Goal: Task Accomplishment & Management: Use online tool/utility

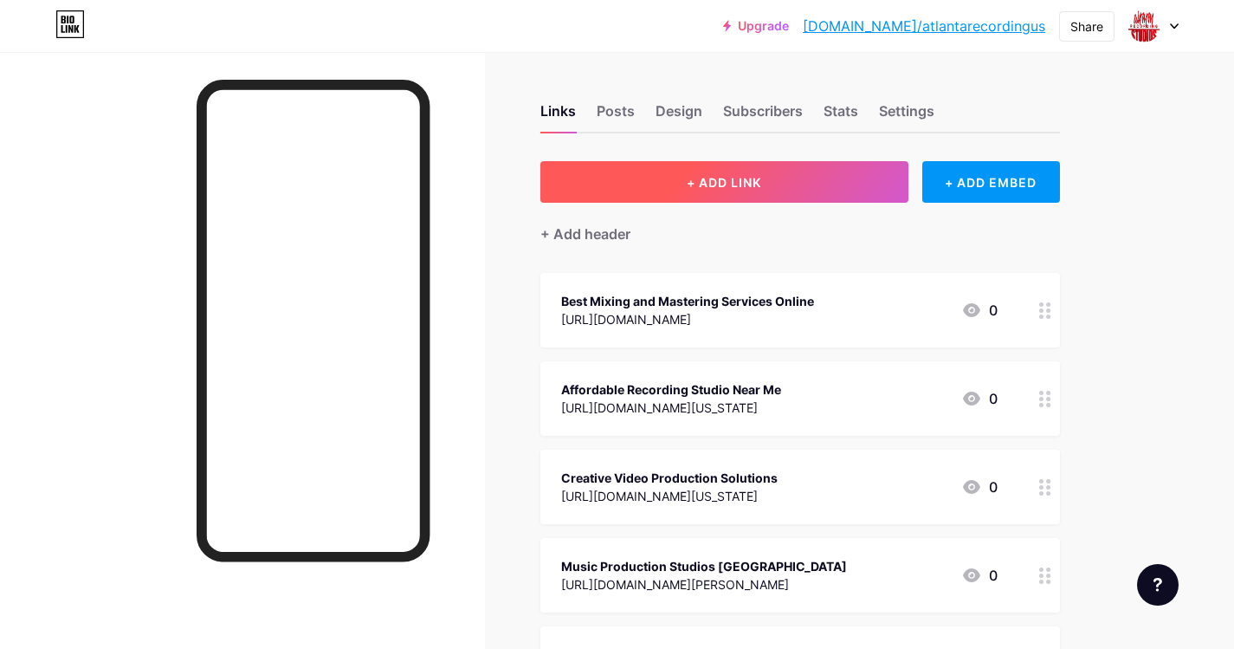
click at [714, 183] on span "+ ADD LINK" at bounding box center [724, 182] width 74 height 15
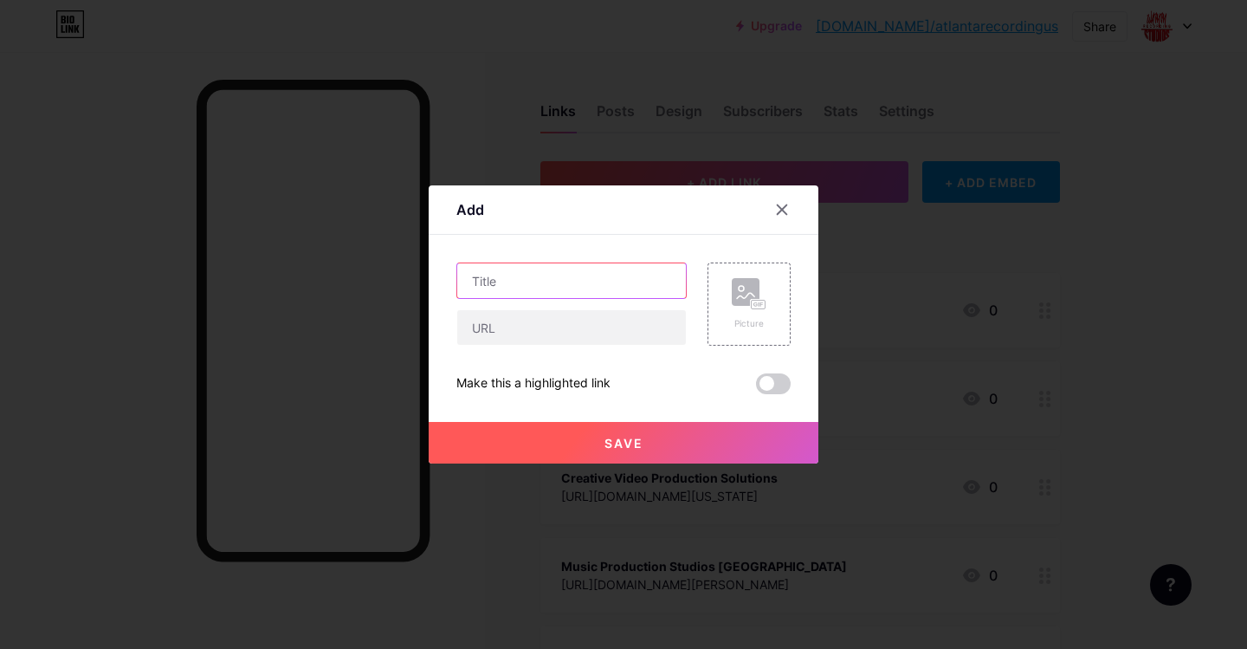
click at [558, 277] on input "text" at bounding box center [571, 280] width 229 height 35
paste input "How Long Does It Take to Record a Song in the Studio"
type input "How Long Does It Take to Record a Song in the Studio"
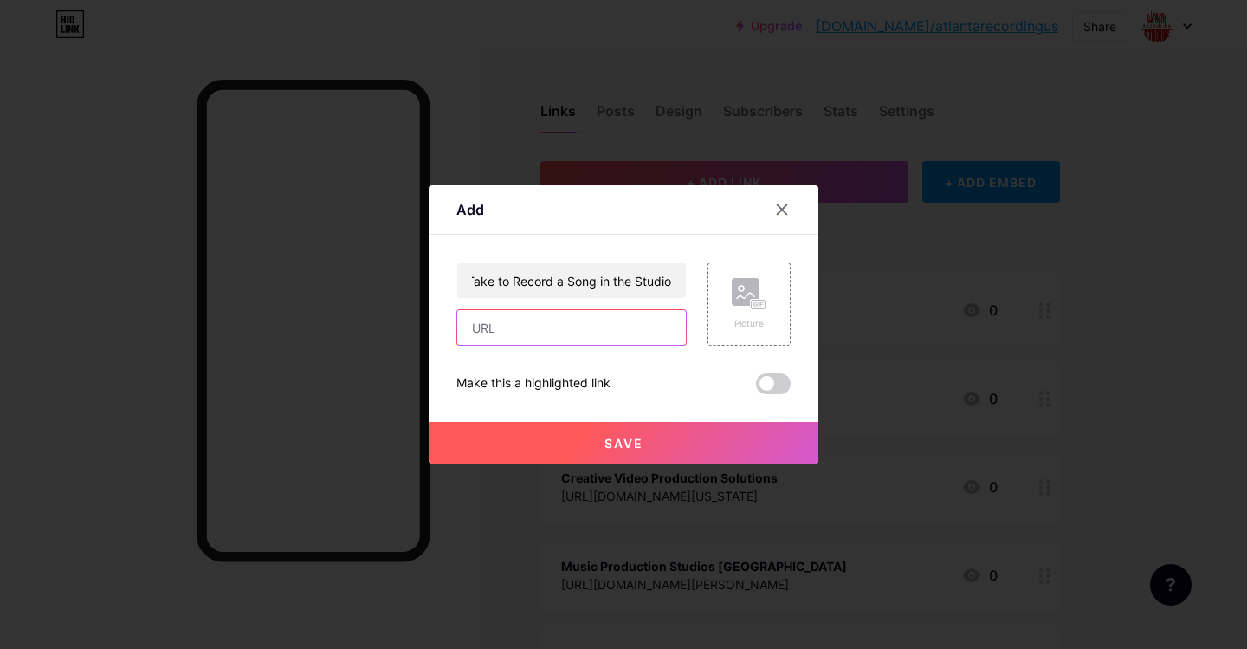
scroll to position [0, 0]
click at [515, 314] on input "text" at bounding box center [571, 327] width 229 height 35
paste input "[URL][DOMAIN_NAME]"
type input "[URL][DOMAIN_NAME]"
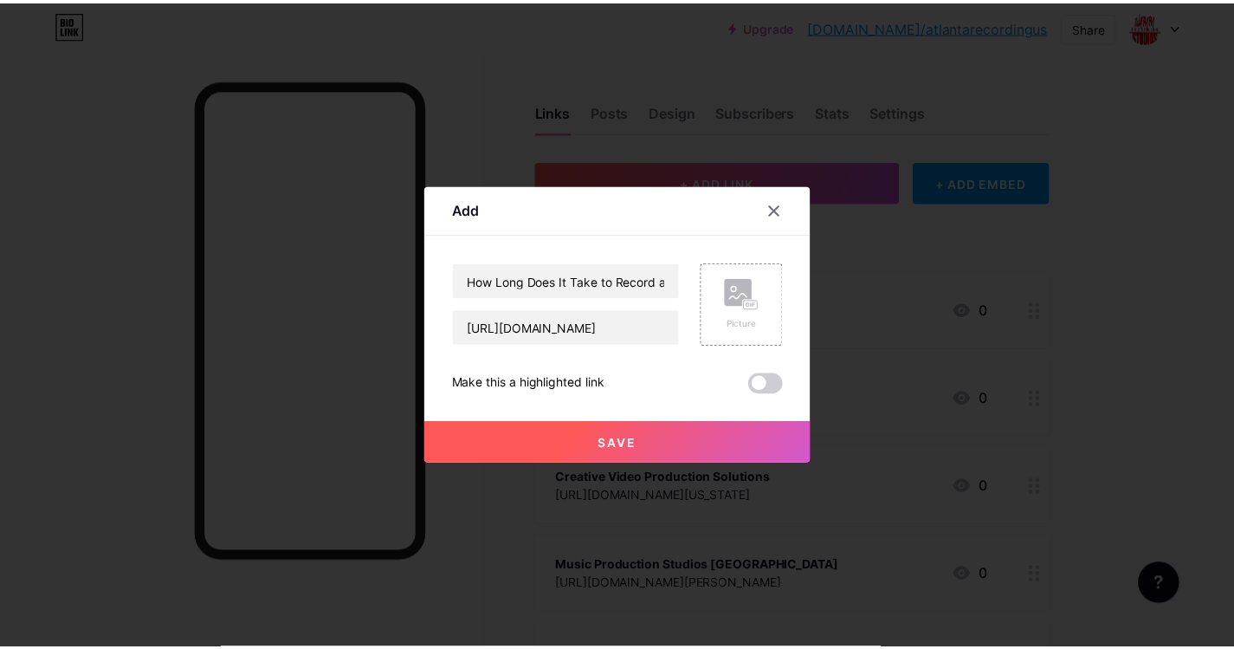
scroll to position [0, 0]
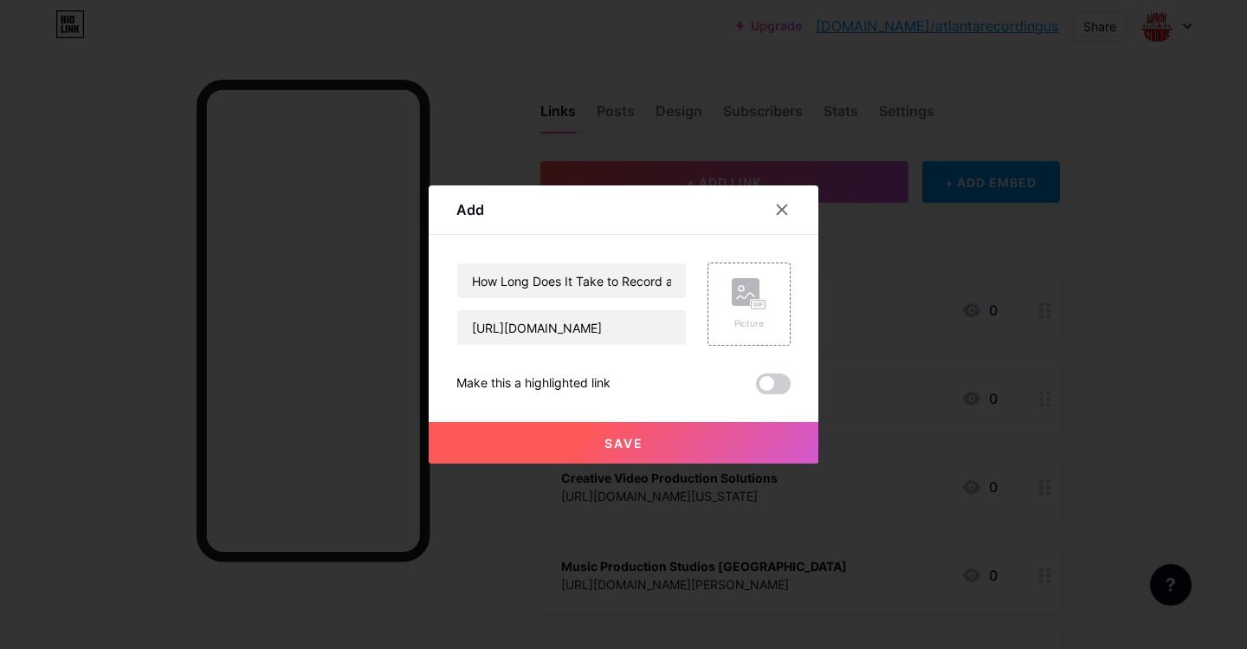
click at [596, 431] on button "Save" at bounding box center [624, 443] width 390 height 42
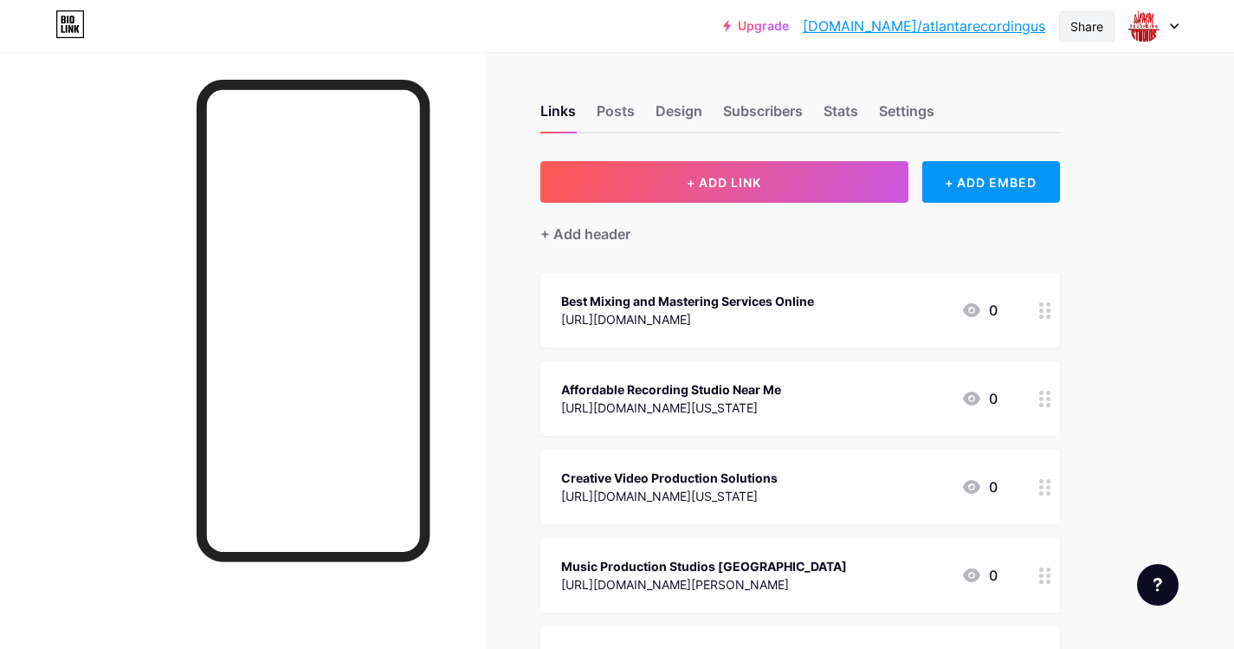
click at [1095, 25] on div "Share" at bounding box center [1087, 26] width 33 height 18
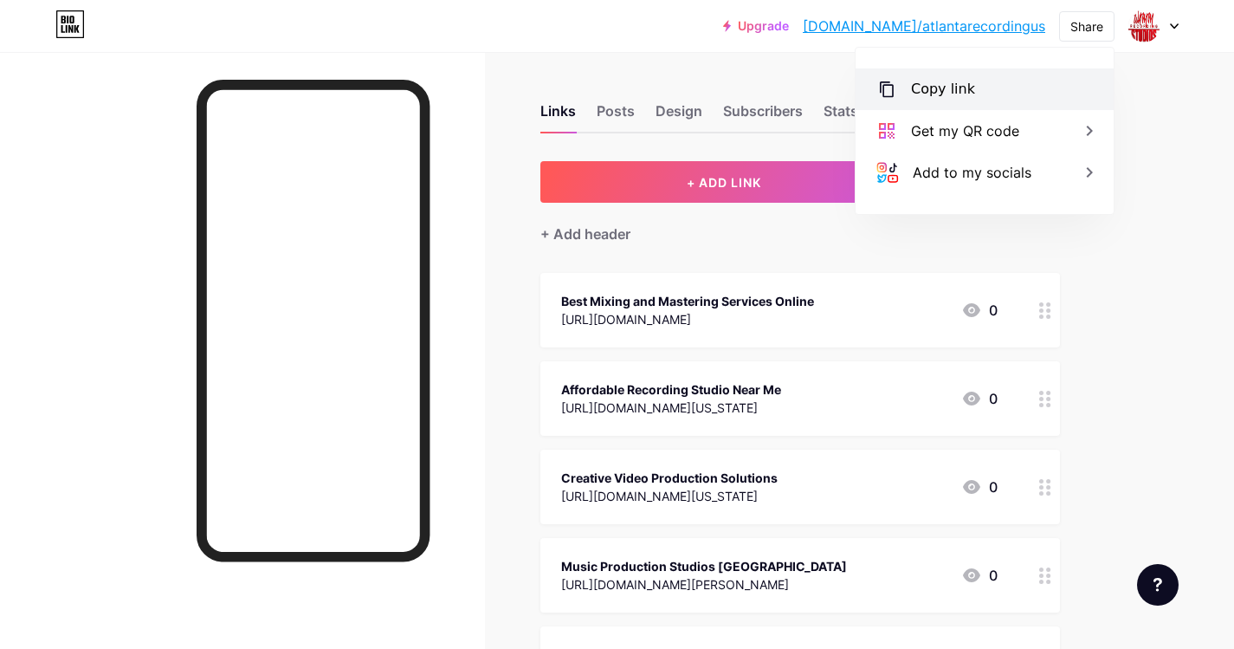
click at [950, 95] on div "Copy link" at bounding box center [943, 89] width 64 height 21
